Goal: Transaction & Acquisition: Purchase product/service

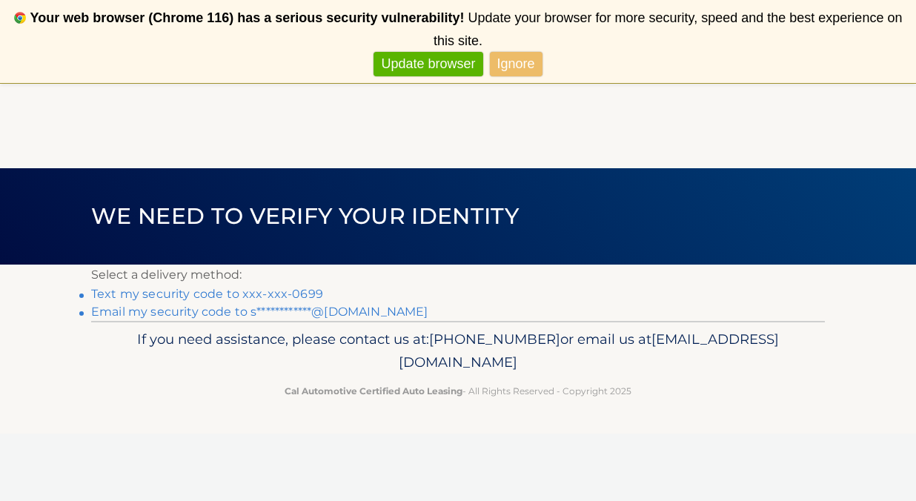
click at [247, 297] on link "Text my security code to xxx-xxx-0699" at bounding box center [207, 294] width 232 height 14
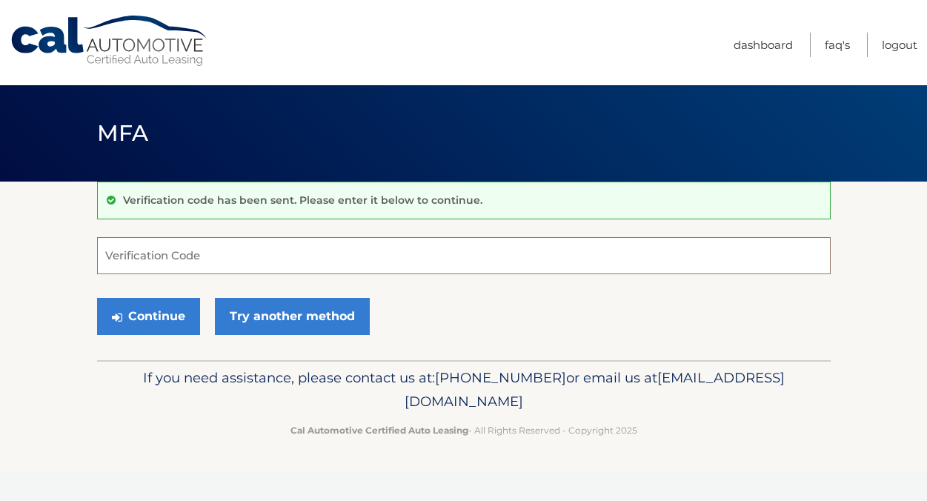
click at [564, 247] on input "Verification Code" at bounding box center [464, 255] width 734 height 37
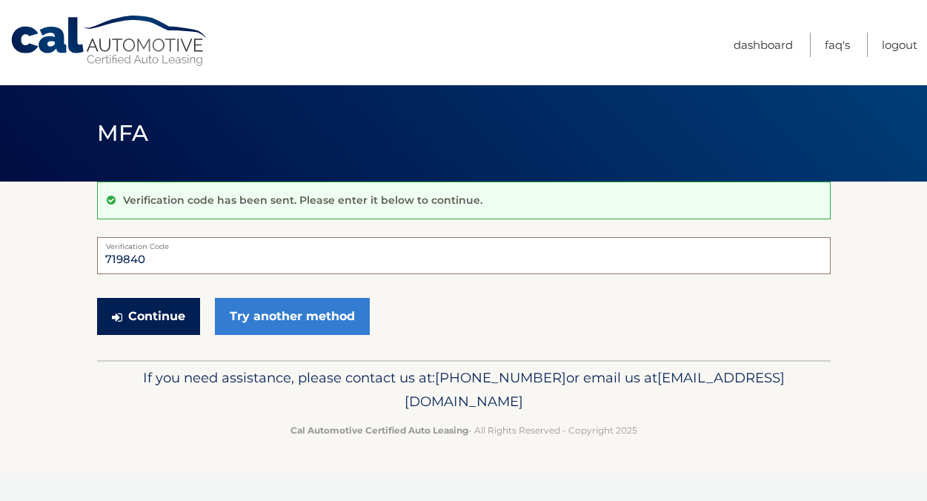
type input "719840"
click at [119, 315] on icon "submit" at bounding box center [117, 317] width 10 height 12
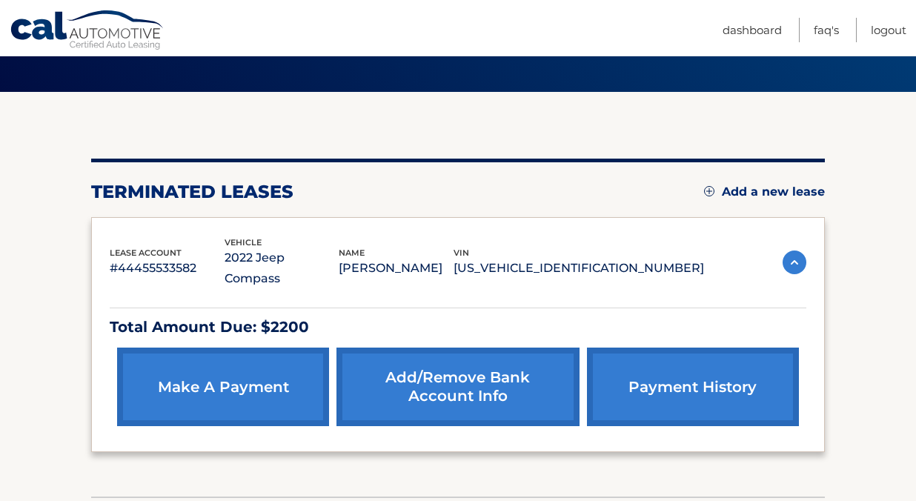
scroll to position [159, 0]
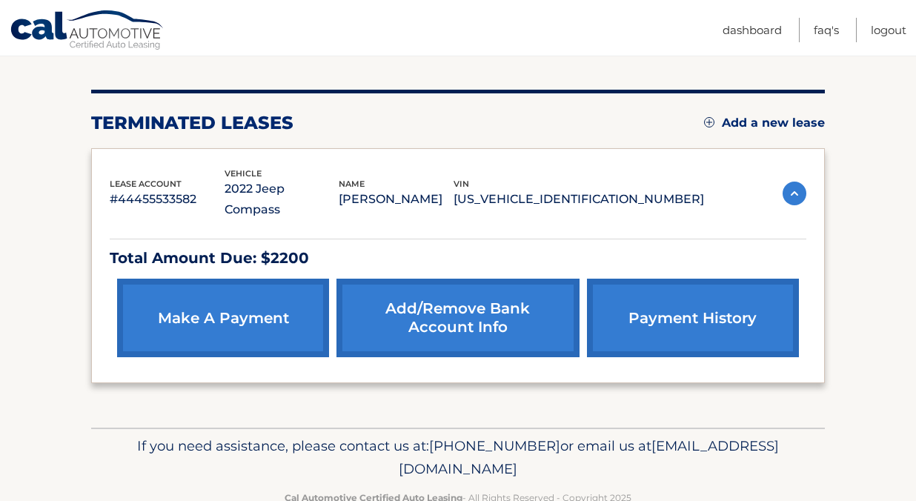
click at [238, 287] on link "make a payment" at bounding box center [223, 318] width 212 height 79
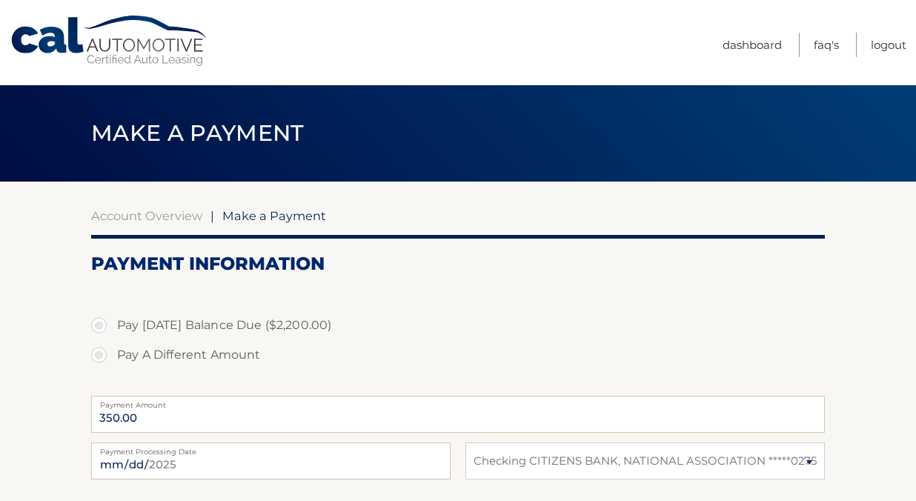
select select "MGMyNmVhNTYtZjZiOC00NGEyLWE4MWQtNmZjYzI0NDE1YmEz"
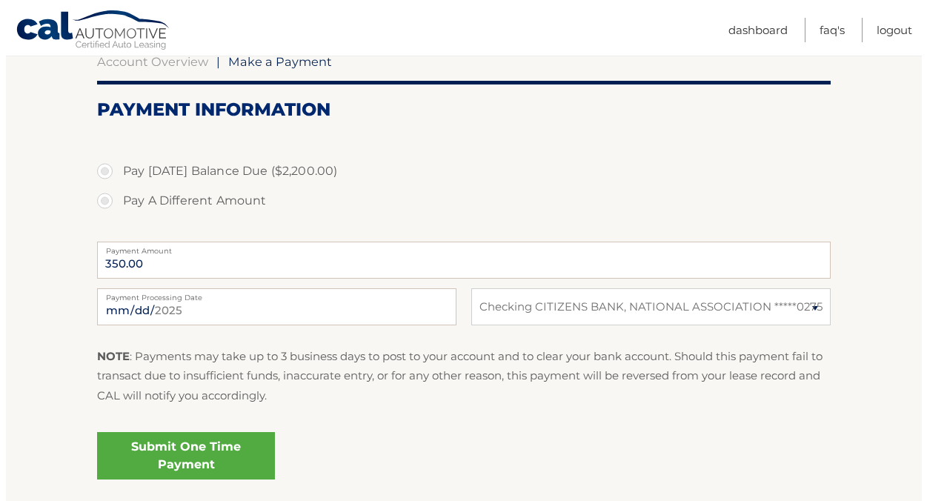
scroll to position [155, 0]
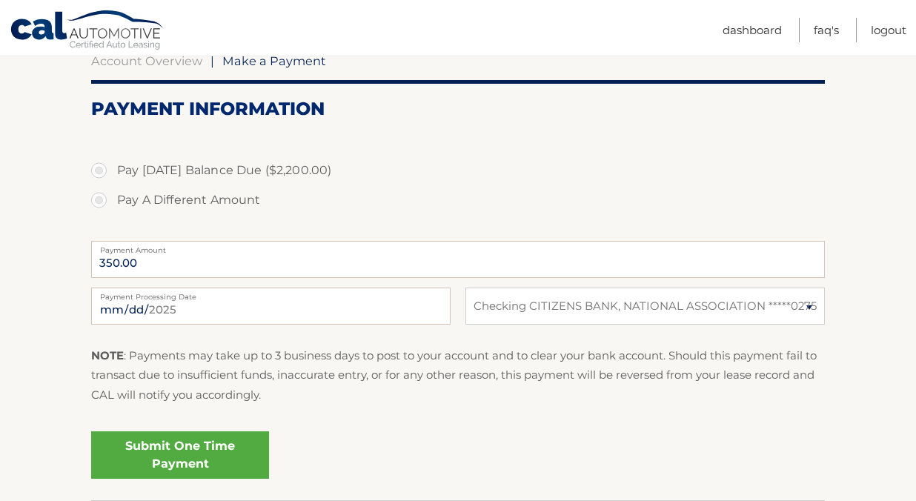
click at [221, 174] on label "Pay [DATE] Balance Due ($2,200.00)" at bounding box center [458, 171] width 734 height 30
click at [112, 174] on input "Pay [DATE] Balance Due ($2,200.00)" at bounding box center [104, 168] width 15 height 24
radio input "true"
type input "2200.00"
click at [216, 209] on label "Pay A Different Amount" at bounding box center [458, 200] width 734 height 30
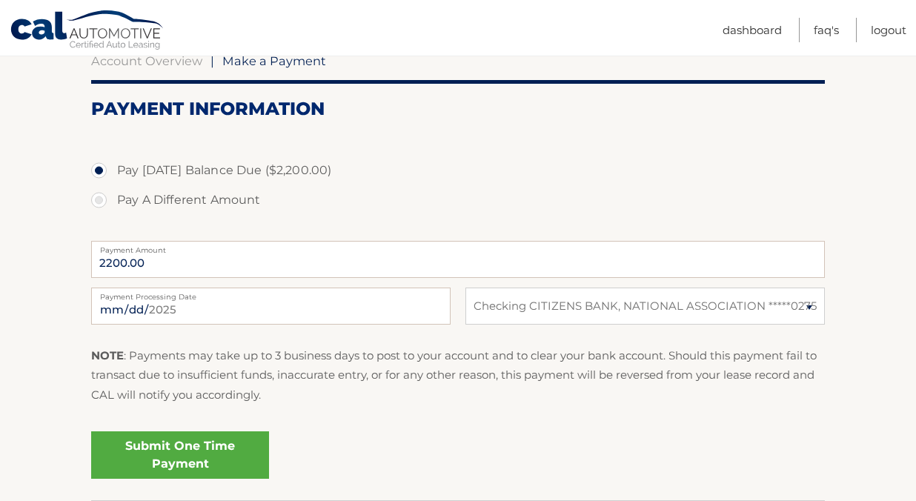
click at [112, 209] on input "Pay A Different Amount" at bounding box center [104, 197] width 15 height 24
radio input "true"
click at [179, 160] on label "Pay Today's Balance Due ($2,200.00)" at bounding box center [458, 171] width 734 height 30
click at [112, 160] on input "Pay Today's Balance Due ($2,200.00)" at bounding box center [104, 168] width 15 height 24
radio input "true"
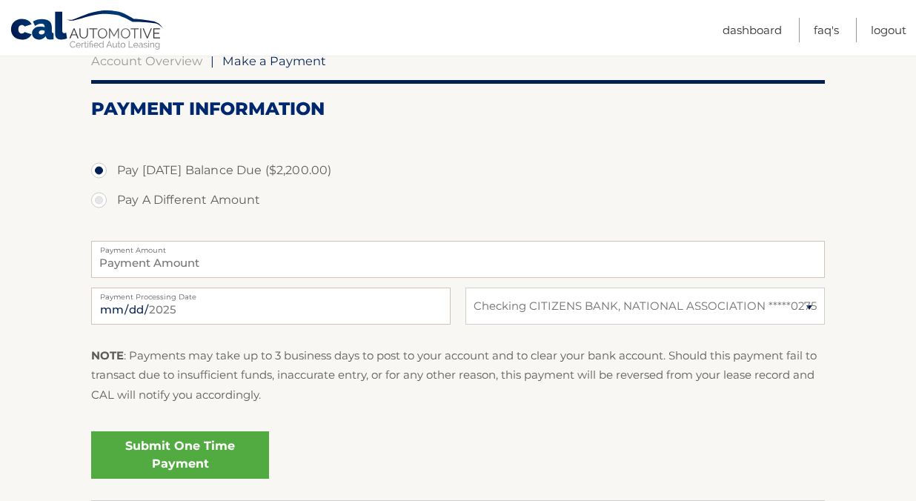
type input "2200.00"
click at [182, 453] on link "Submit One Time Payment" at bounding box center [180, 454] width 178 height 47
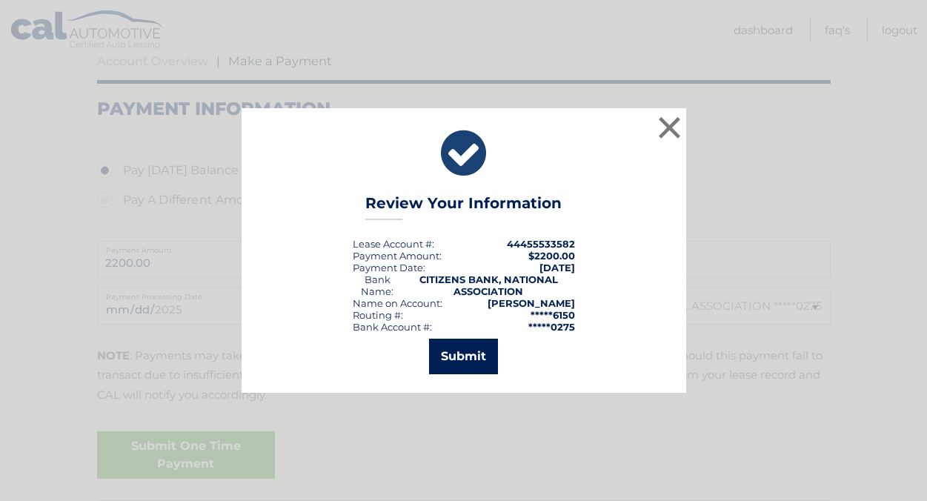
click at [478, 356] on button "Submit" at bounding box center [463, 357] width 69 height 36
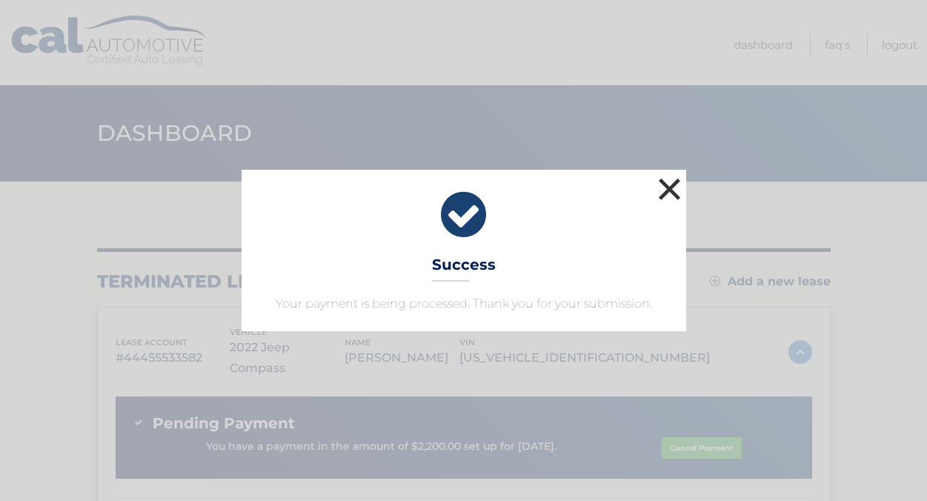
click at [673, 192] on button "×" at bounding box center [670, 189] width 30 height 30
